Goal: Obtain resource: Obtain resource

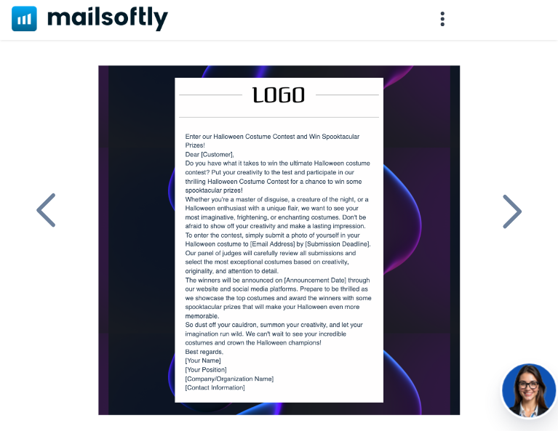
click at [198, 171] on div at bounding box center [278, 247] width 401 height 364
